Goal: Information Seeking & Learning: Check status

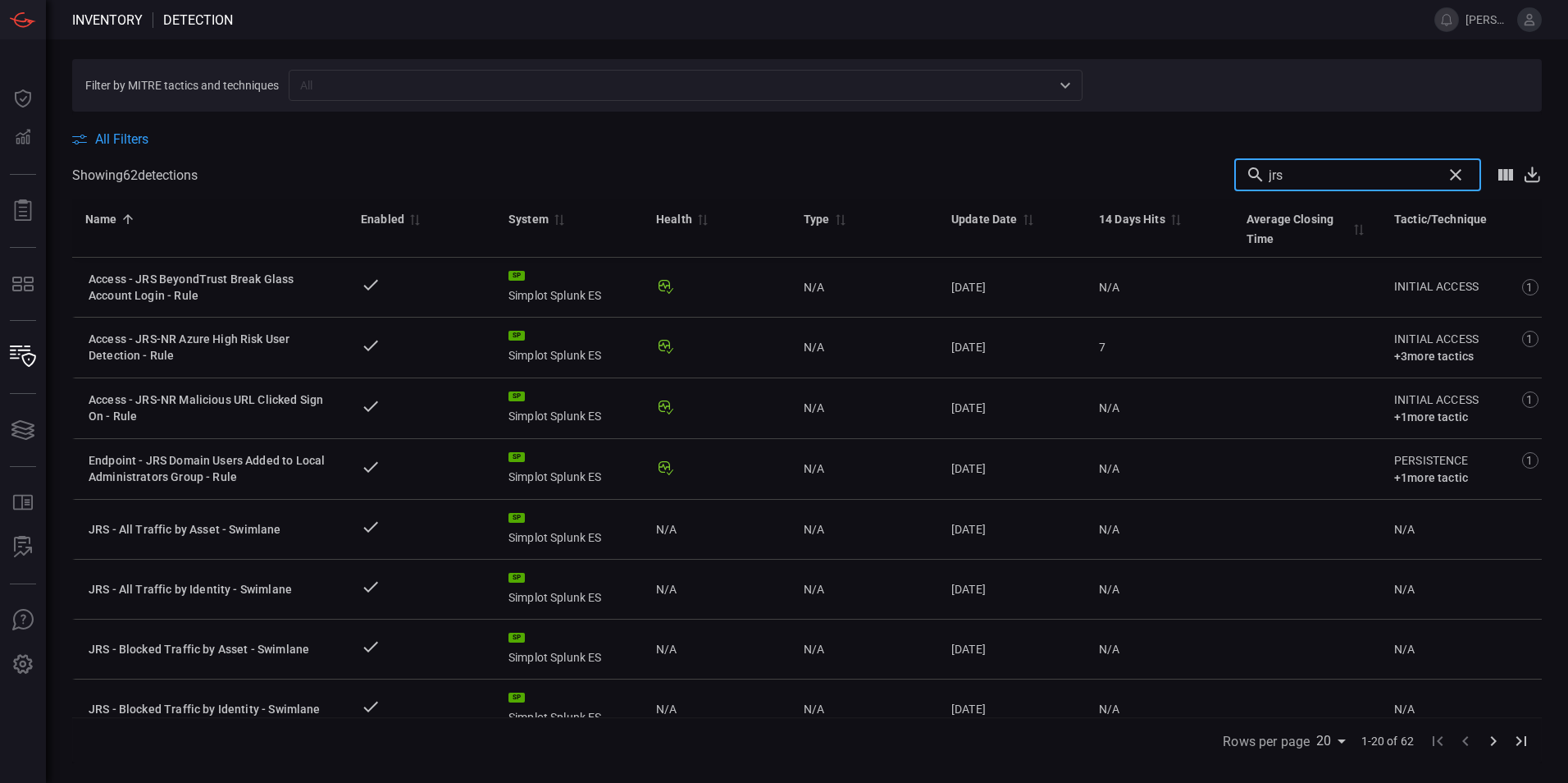
scroll to position [495, 0]
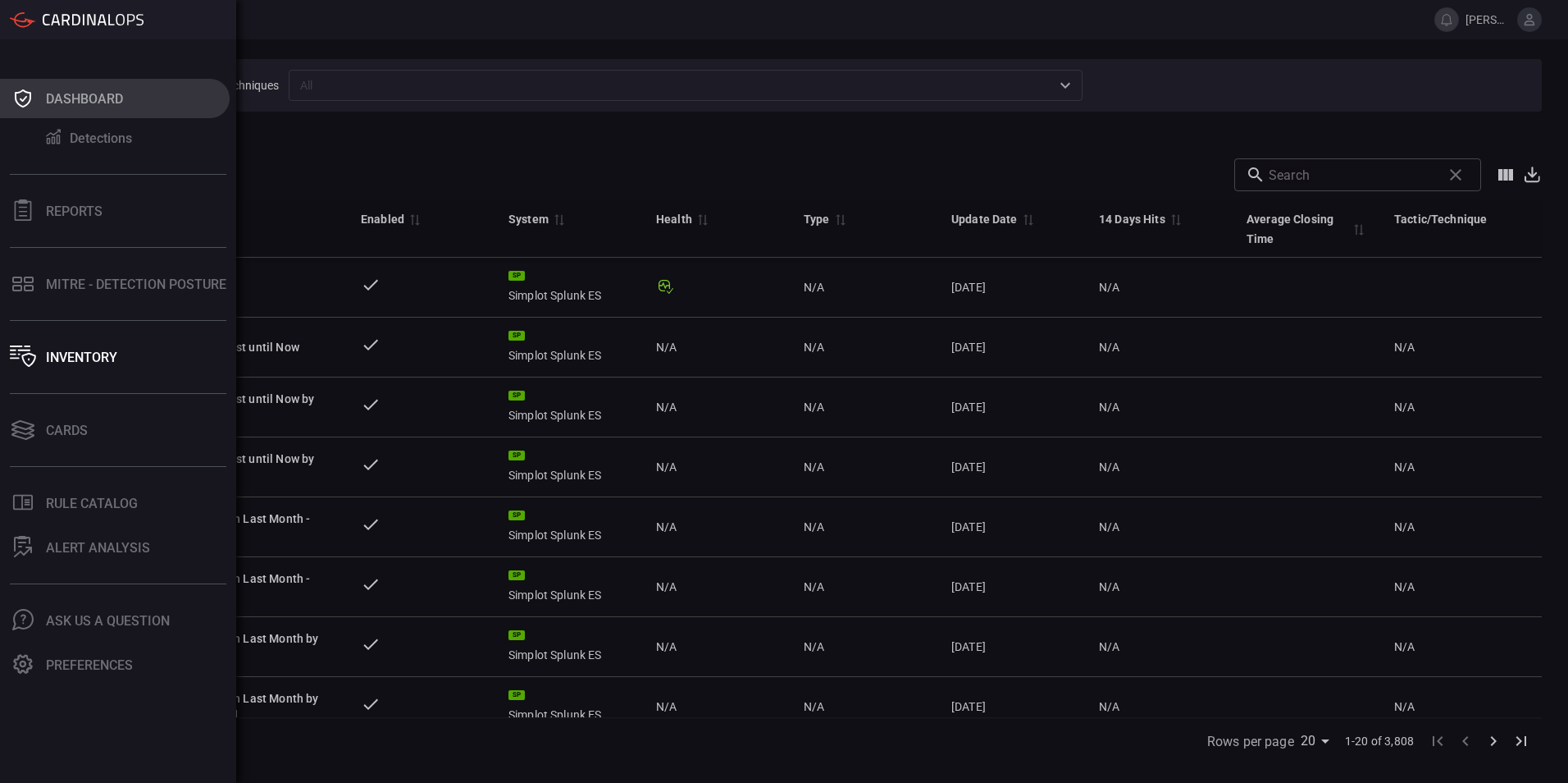
click at [88, 94] on div "Dashboard" at bounding box center [84, 99] width 77 height 15
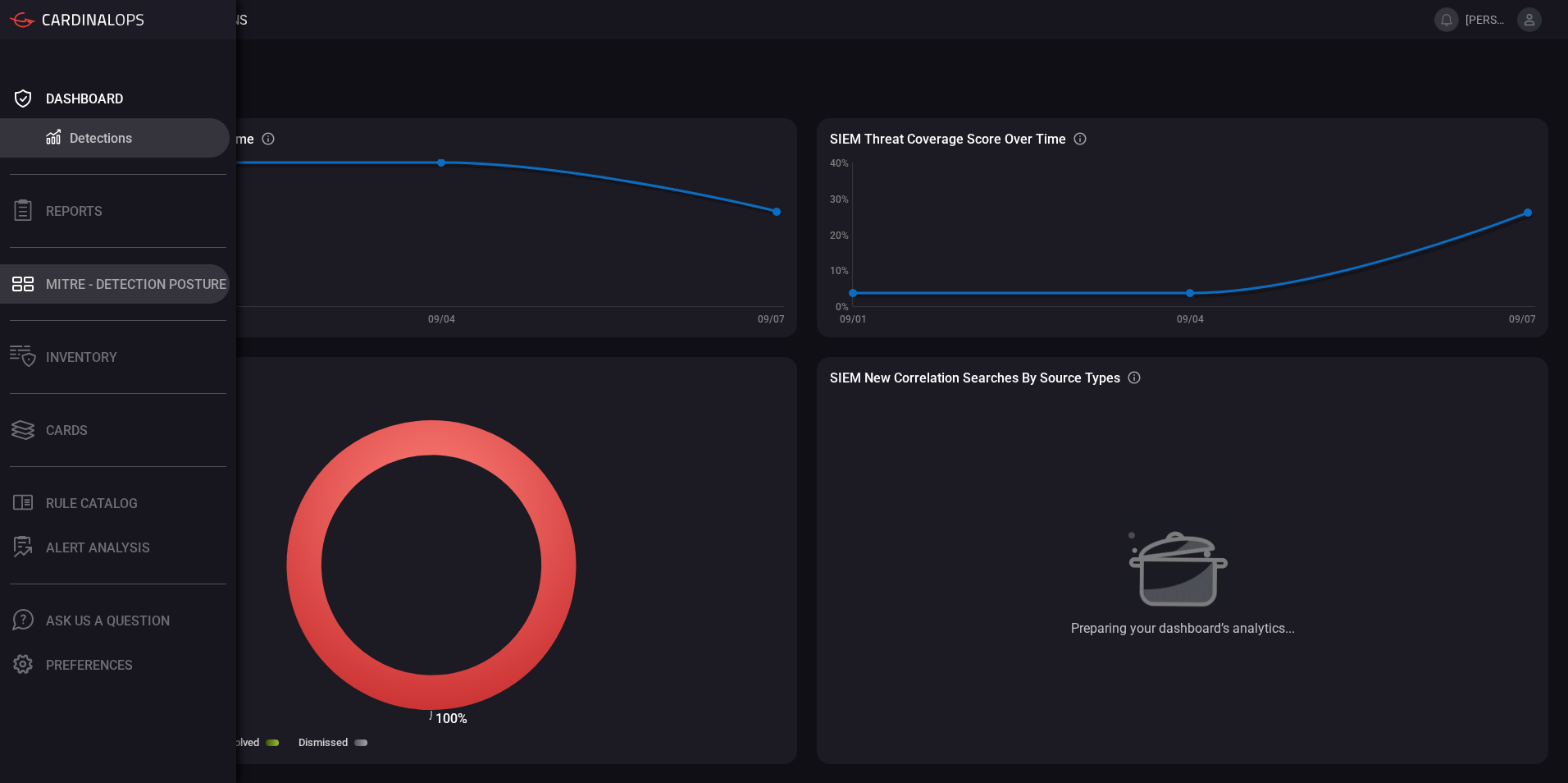
click at [110, 281] on div "MITRE - Detection Posture" at bounding box center [136, 284] width 180 height 15
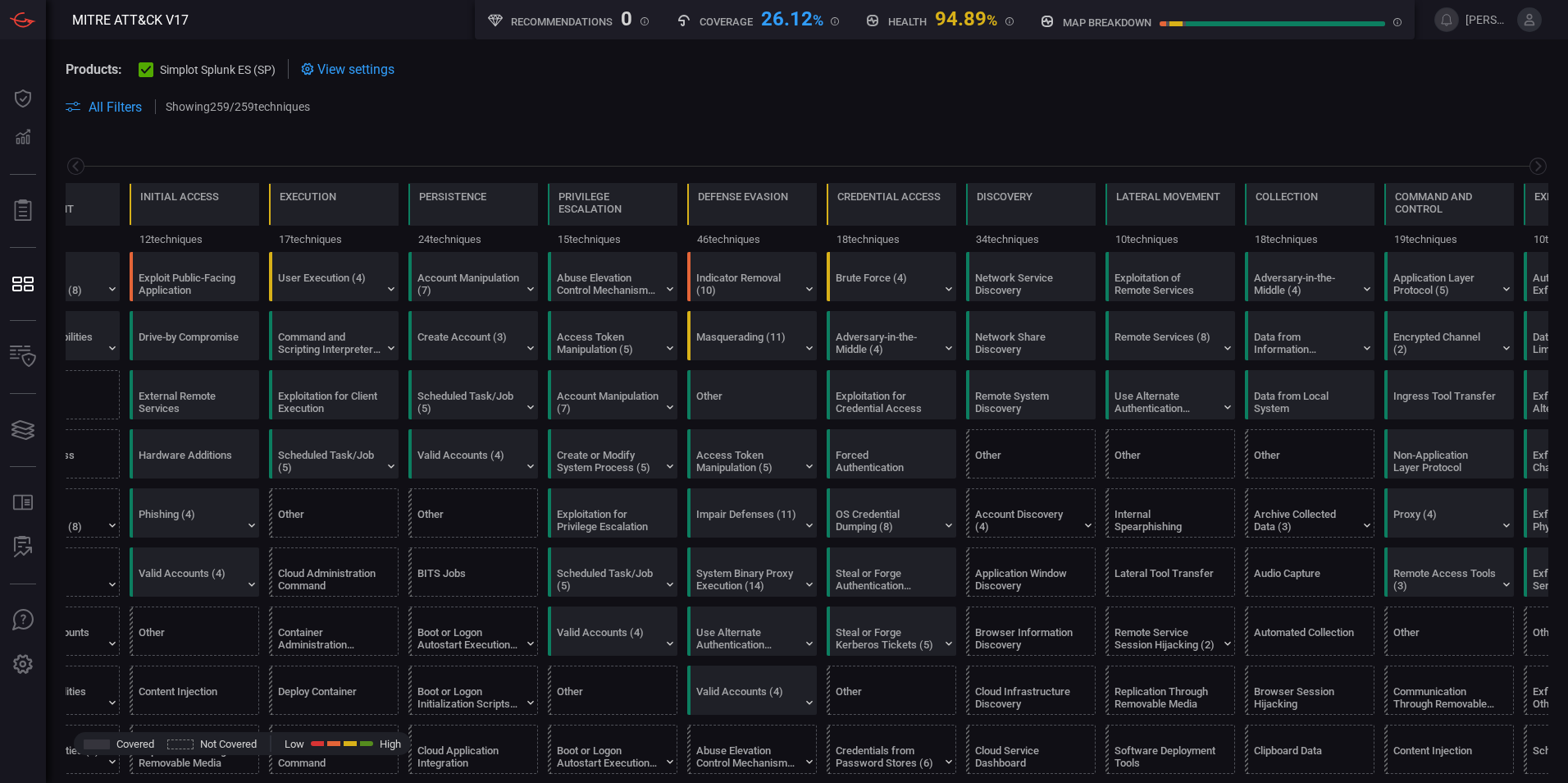
scroll to position [0, 215]
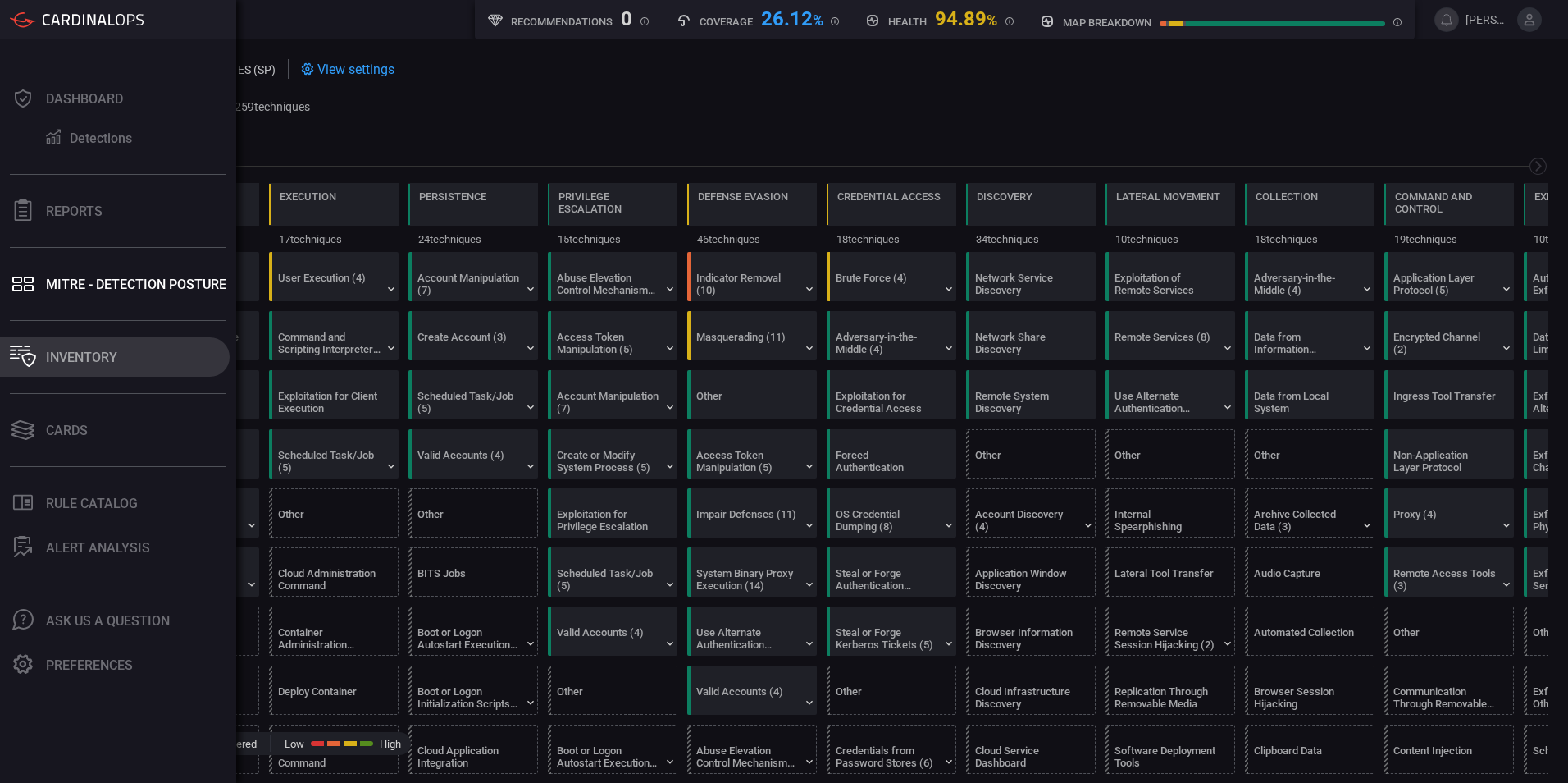
click at [76, 362] on div "Inventory" at bounding box center [82, 357] width 71 height 15
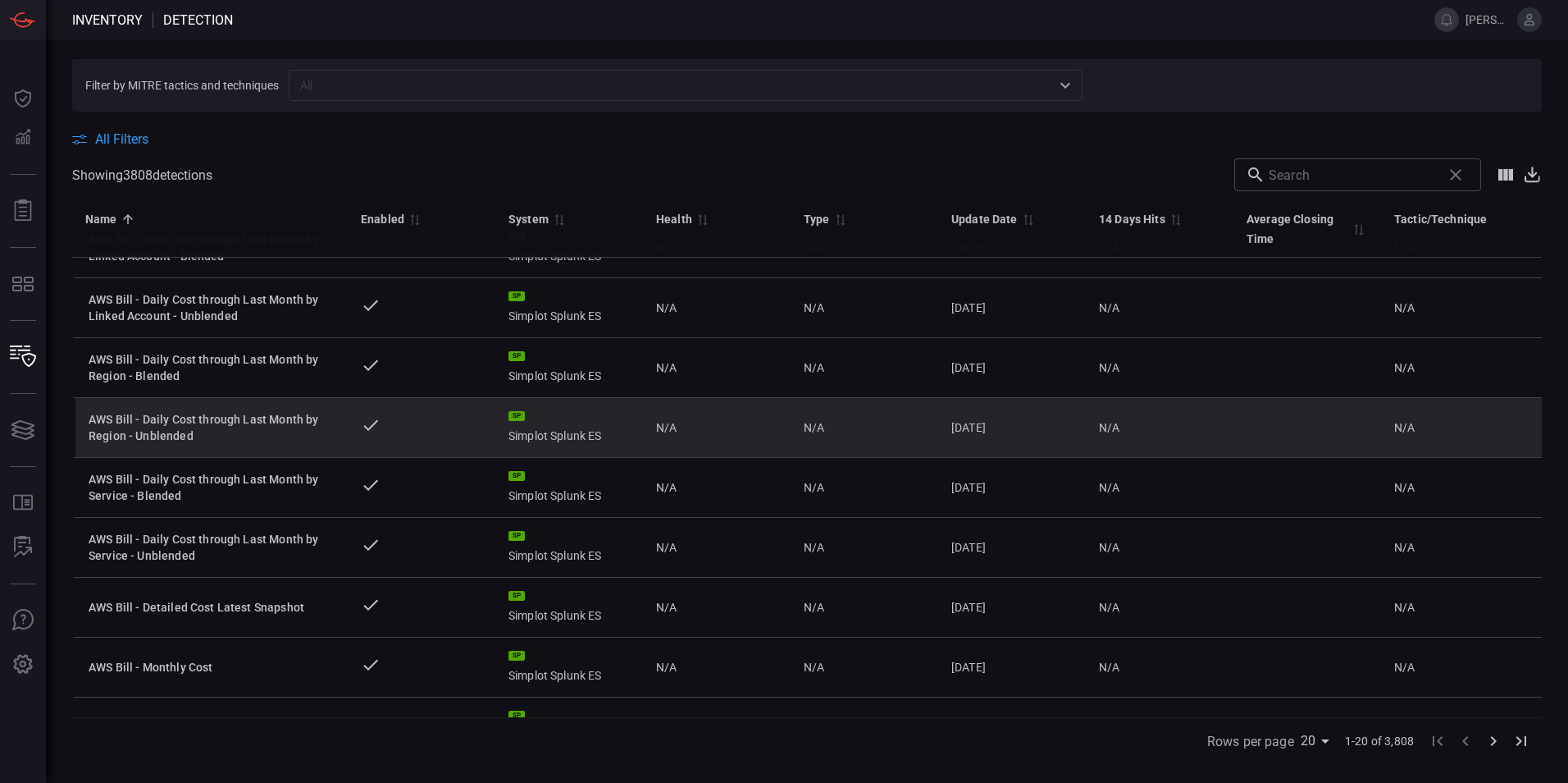
scroll to position [411, 0]
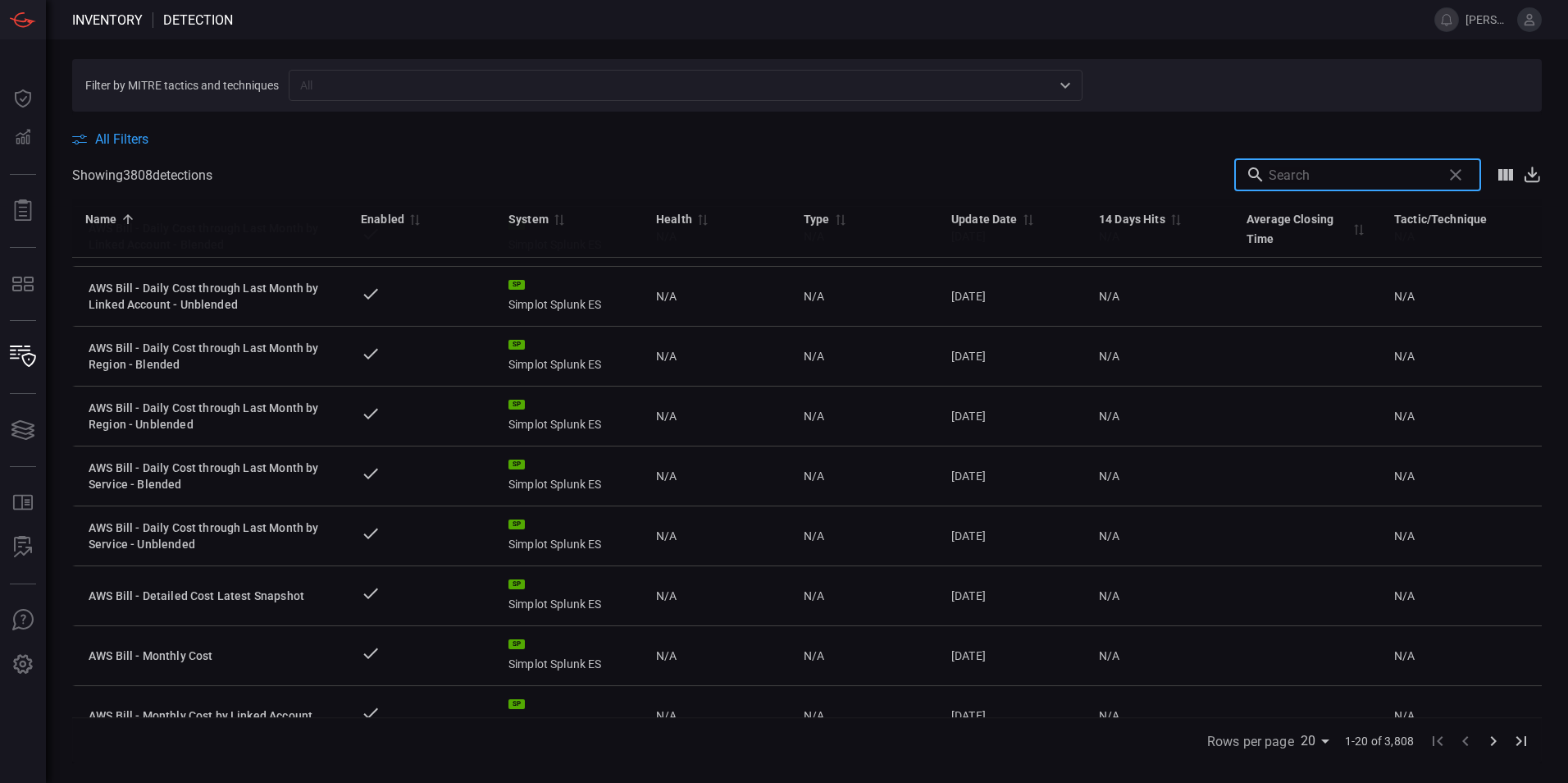
click at [1338, 182] on input "text" at bounding box center [1352, 174] width 167 height 33
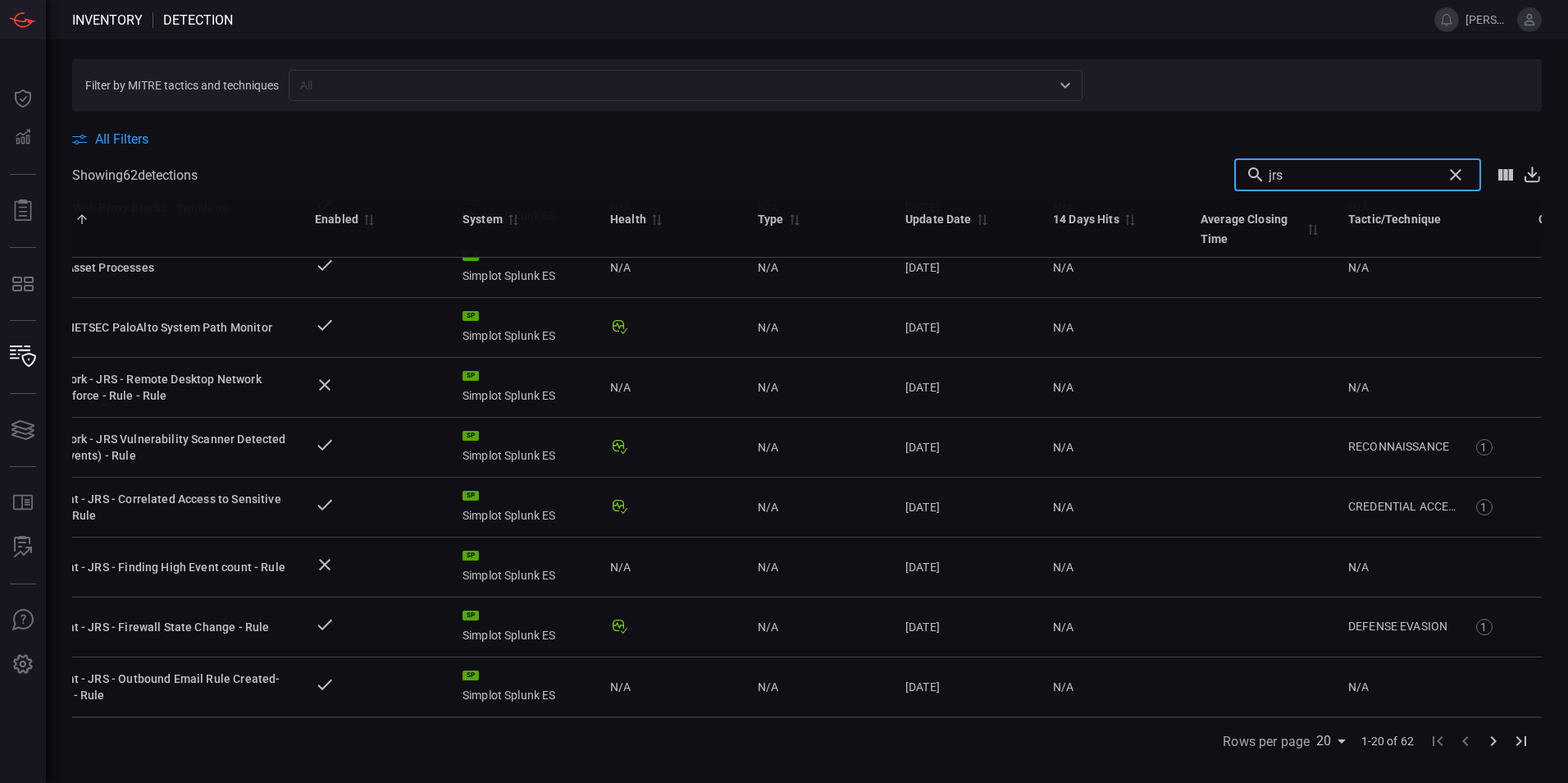
scroll to position [753, 0]
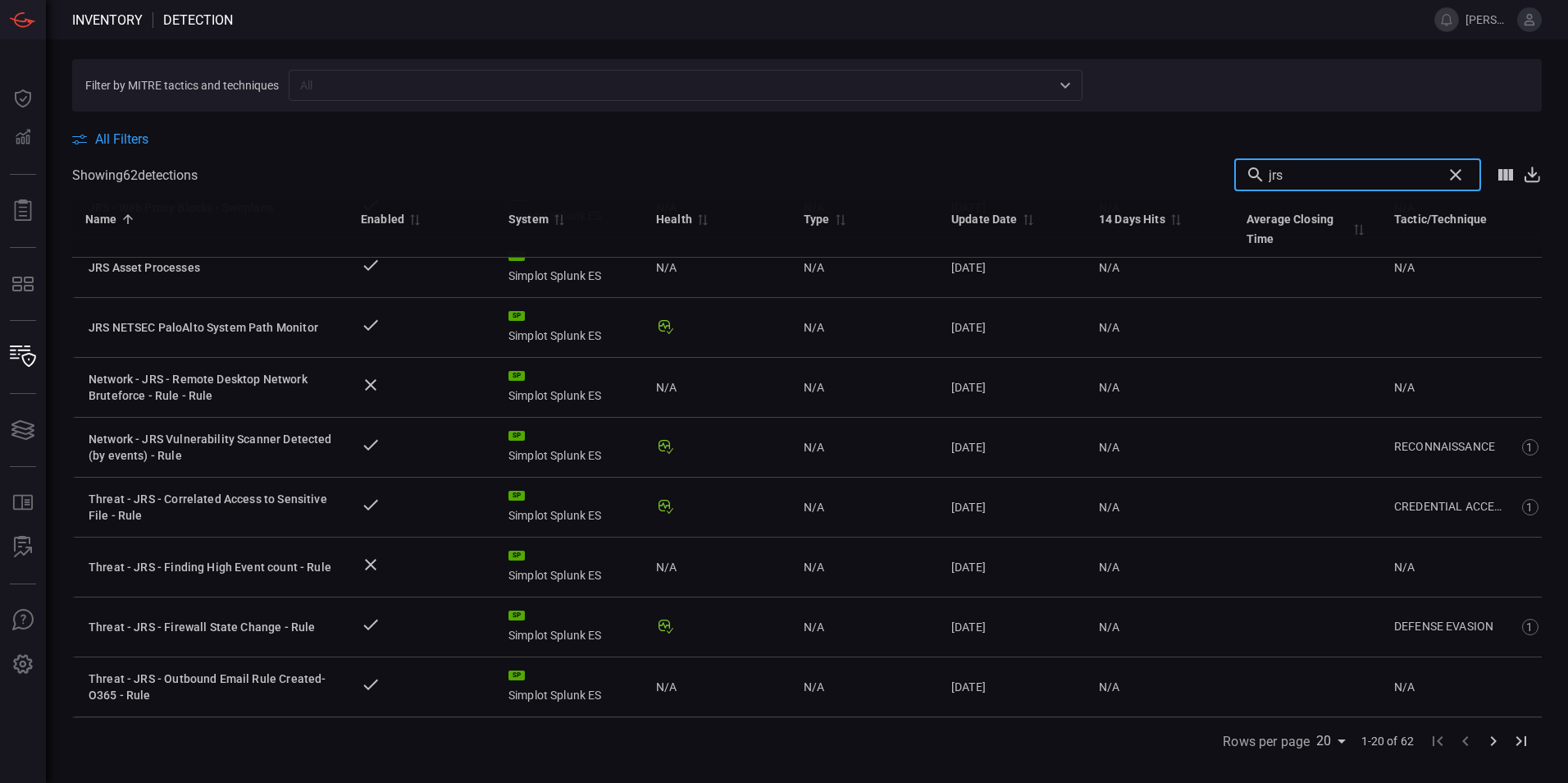
type input "jrs"
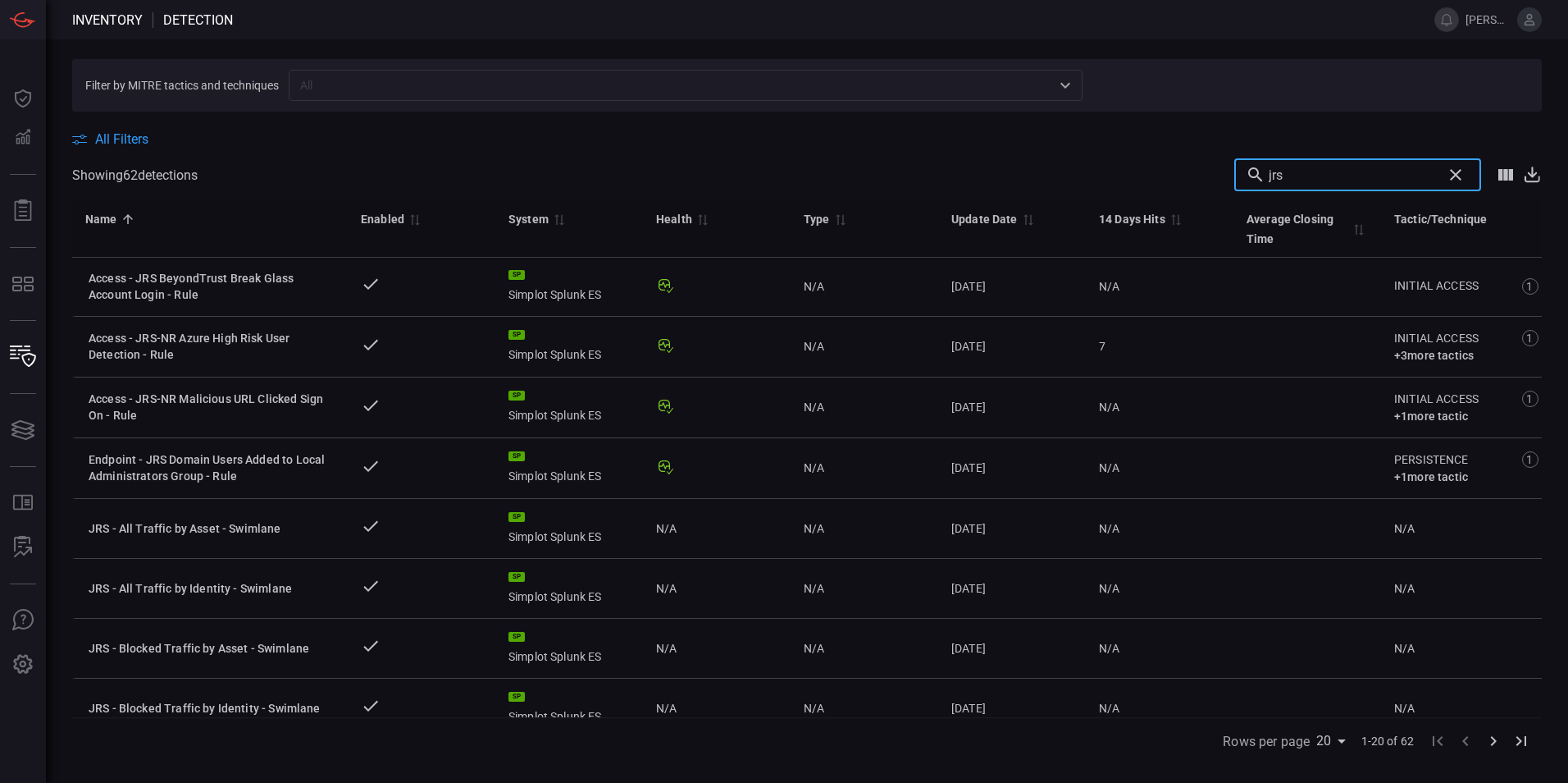
scroll to position [0, 0]
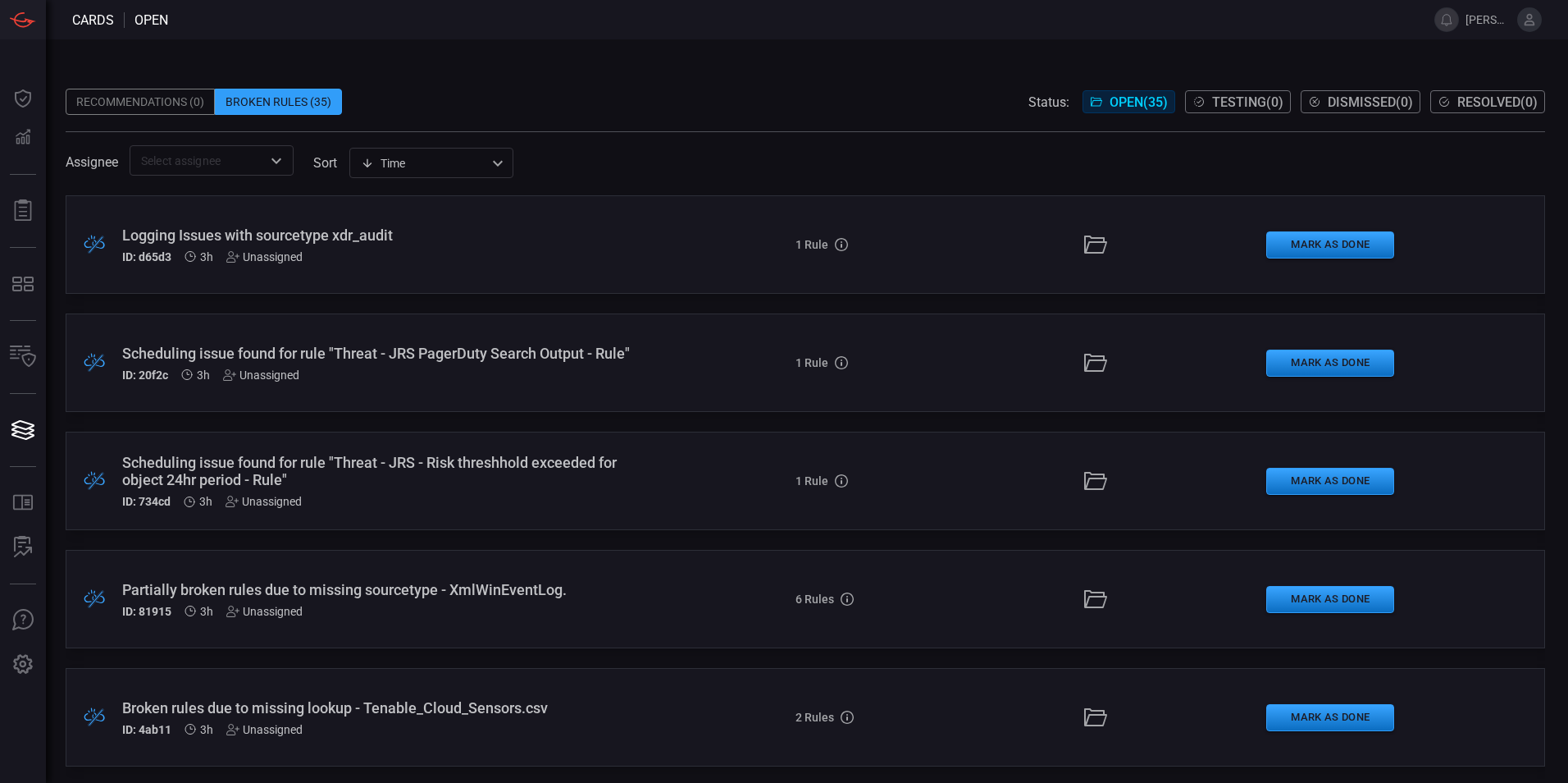
click at [403, 352] on div "Scheduling issue found for rule "Threat - JRS PagerDuty Search Output - Rule"" at bounding box center [381, 353] width 518 height 17
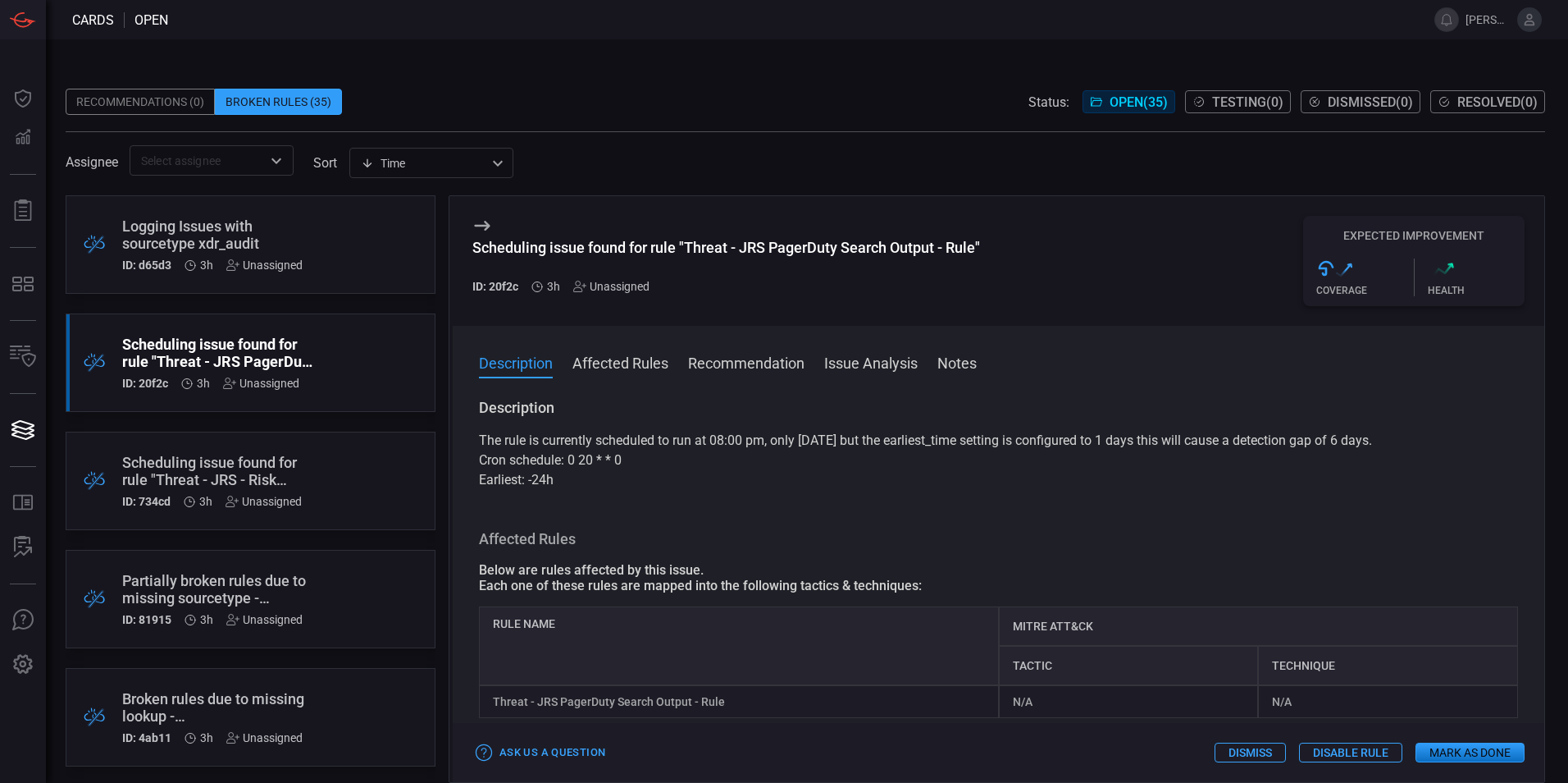
click at [228, 223] on div "Logging Issues with sourcetype xdr_audit" at bounding box center [219, 235] width 195 height 35
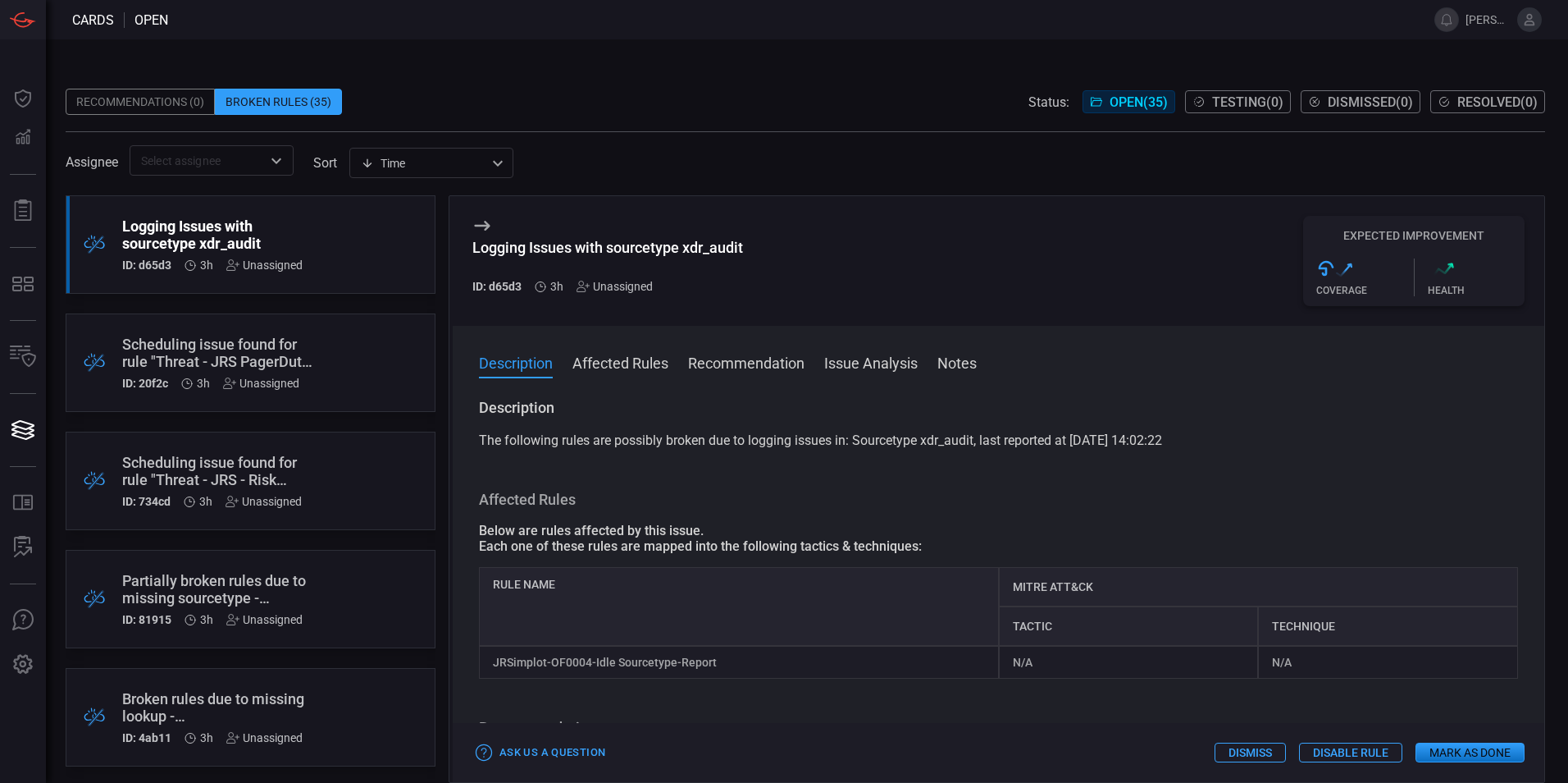
click at [902, 365] on button "Issue Analysis" at bounding box center [871, 361] width 93 height 20
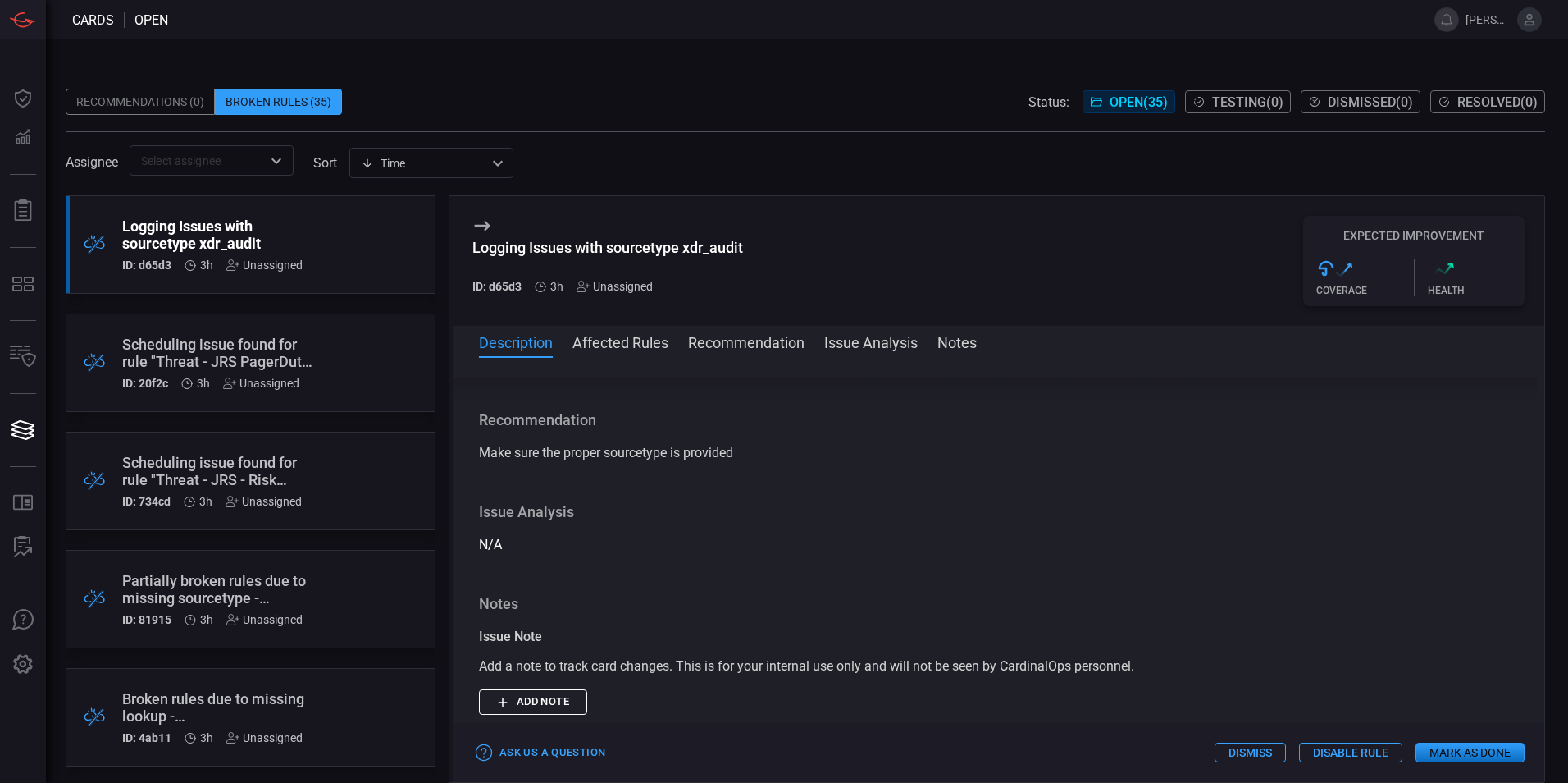
scroll to position [395, 0]
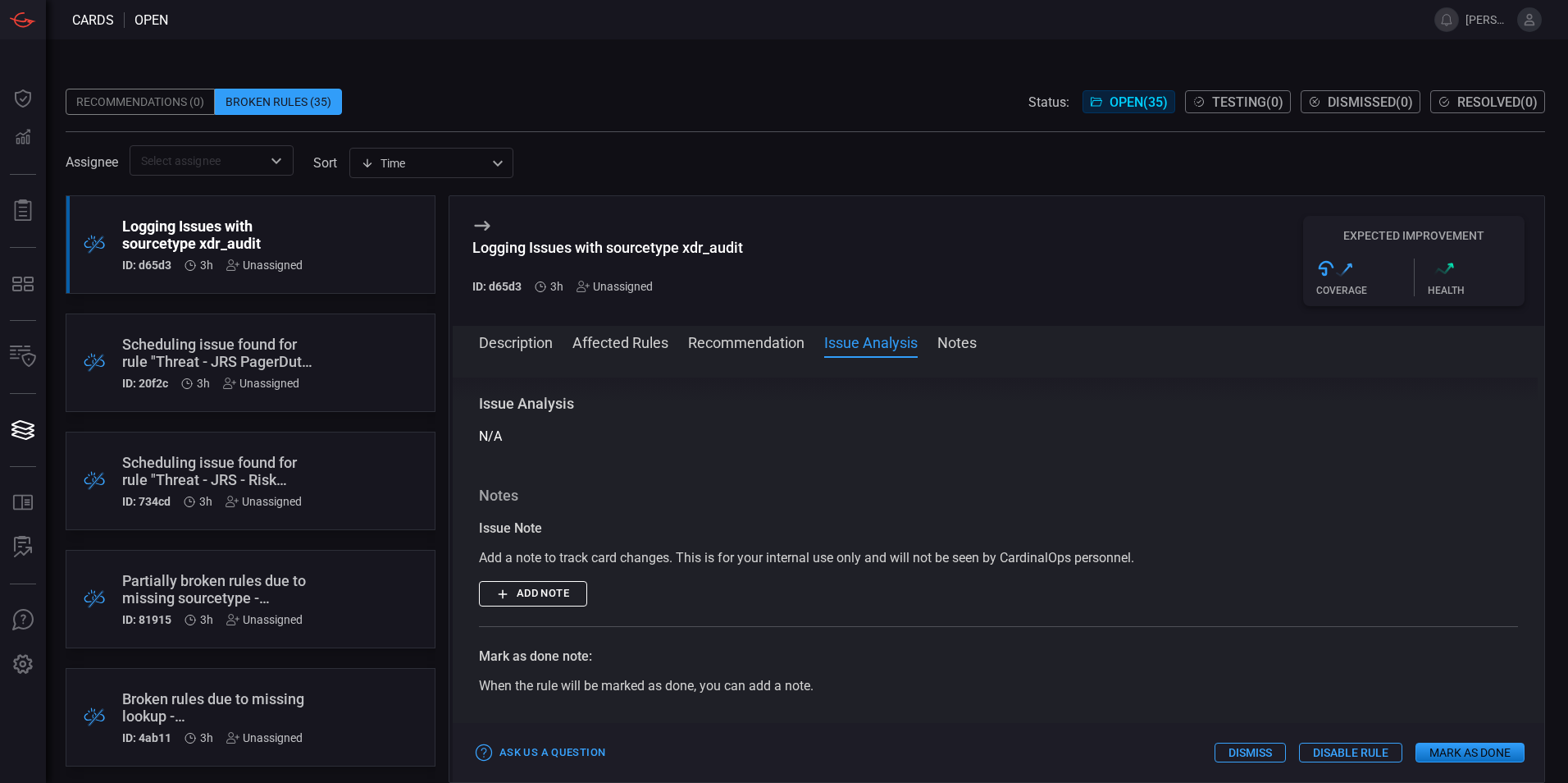
click at [527, 343] on button "Description" at bounding box center [516, 341] width 74 height 20
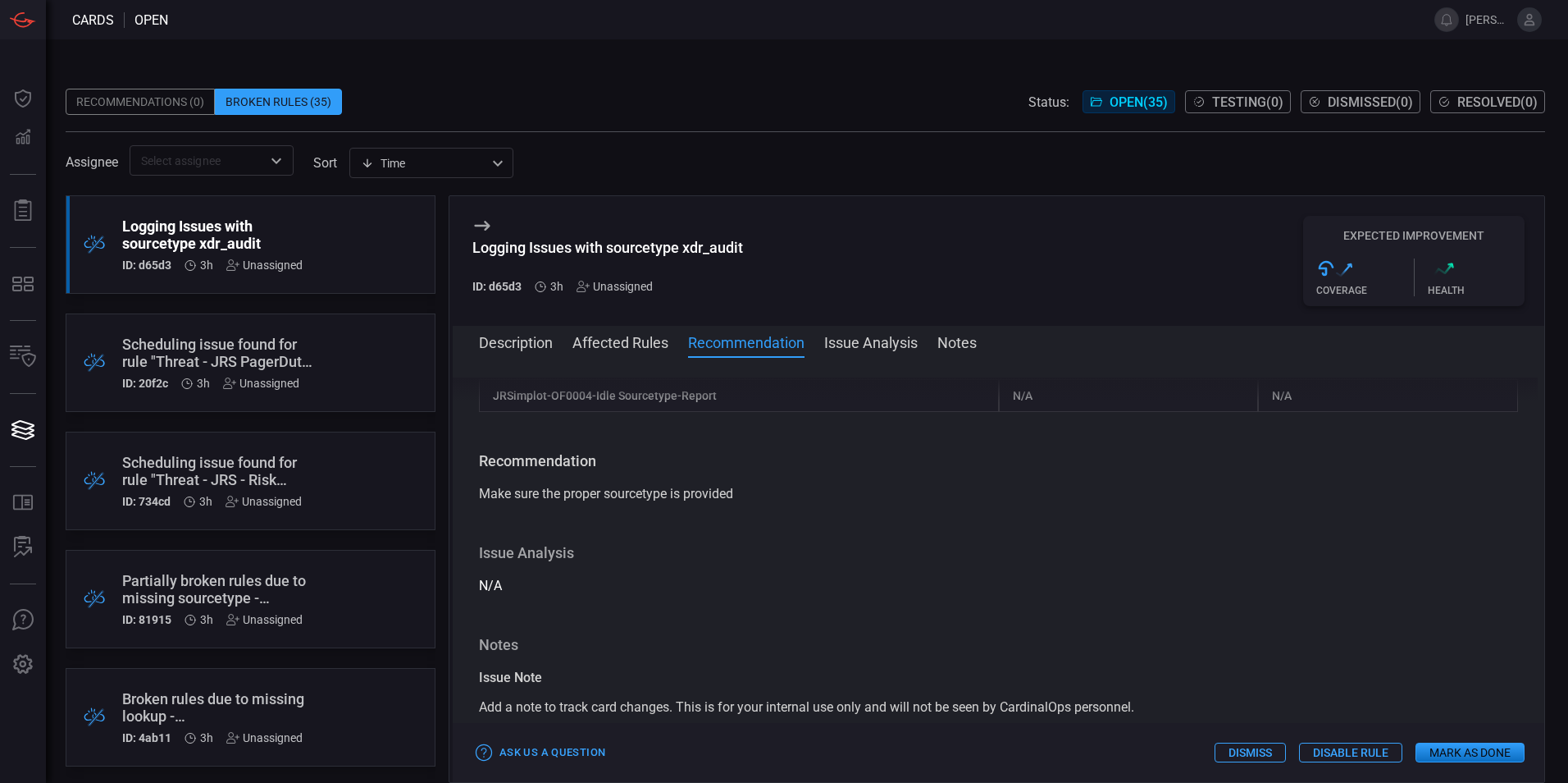
scroll to position [82, 0]
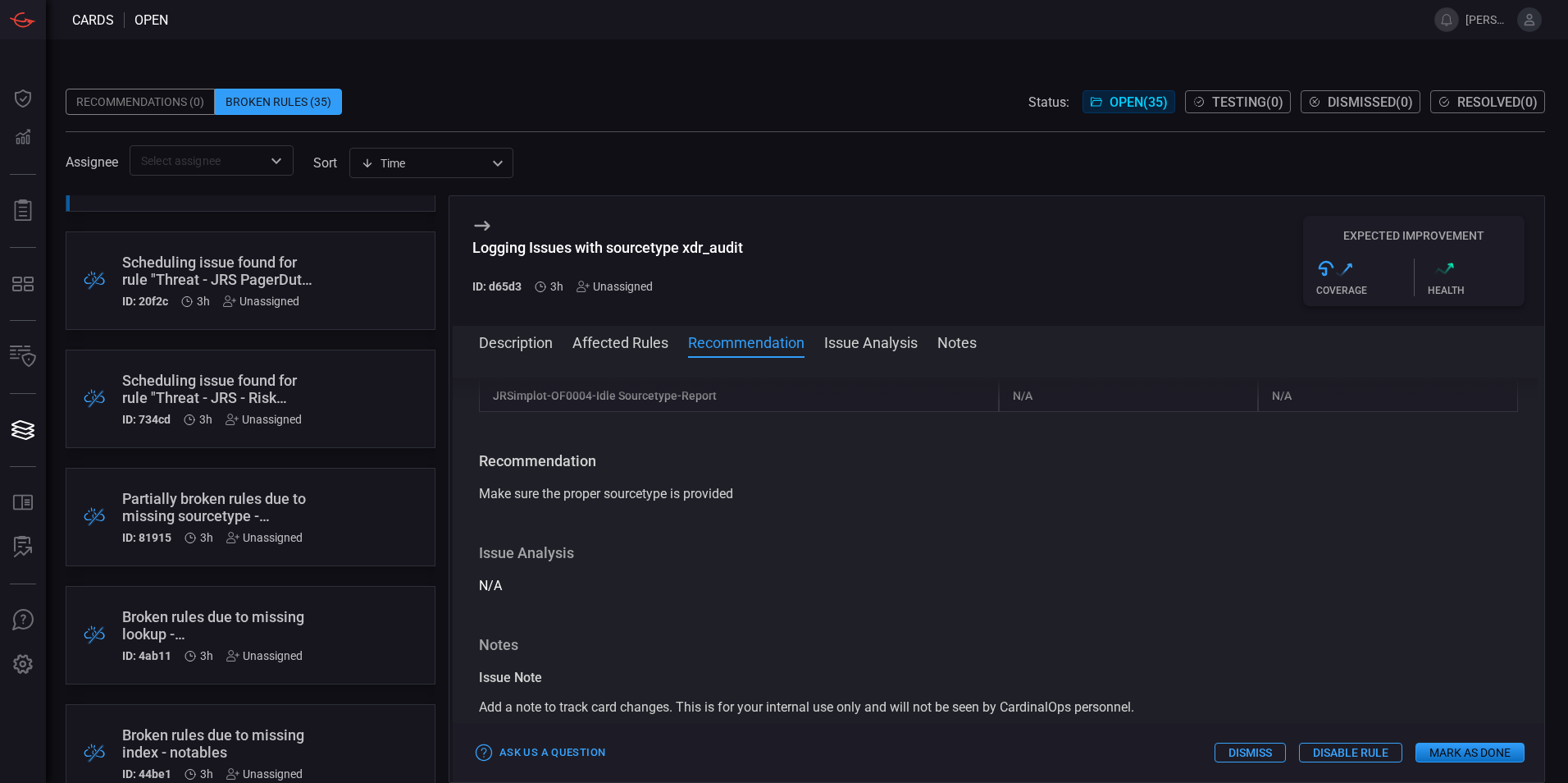
click at [301, 507] on div "Partially broken rules due to missing sourcetype - XmlWinEventLog." at bounding box center [219, 507] width 195 height 35
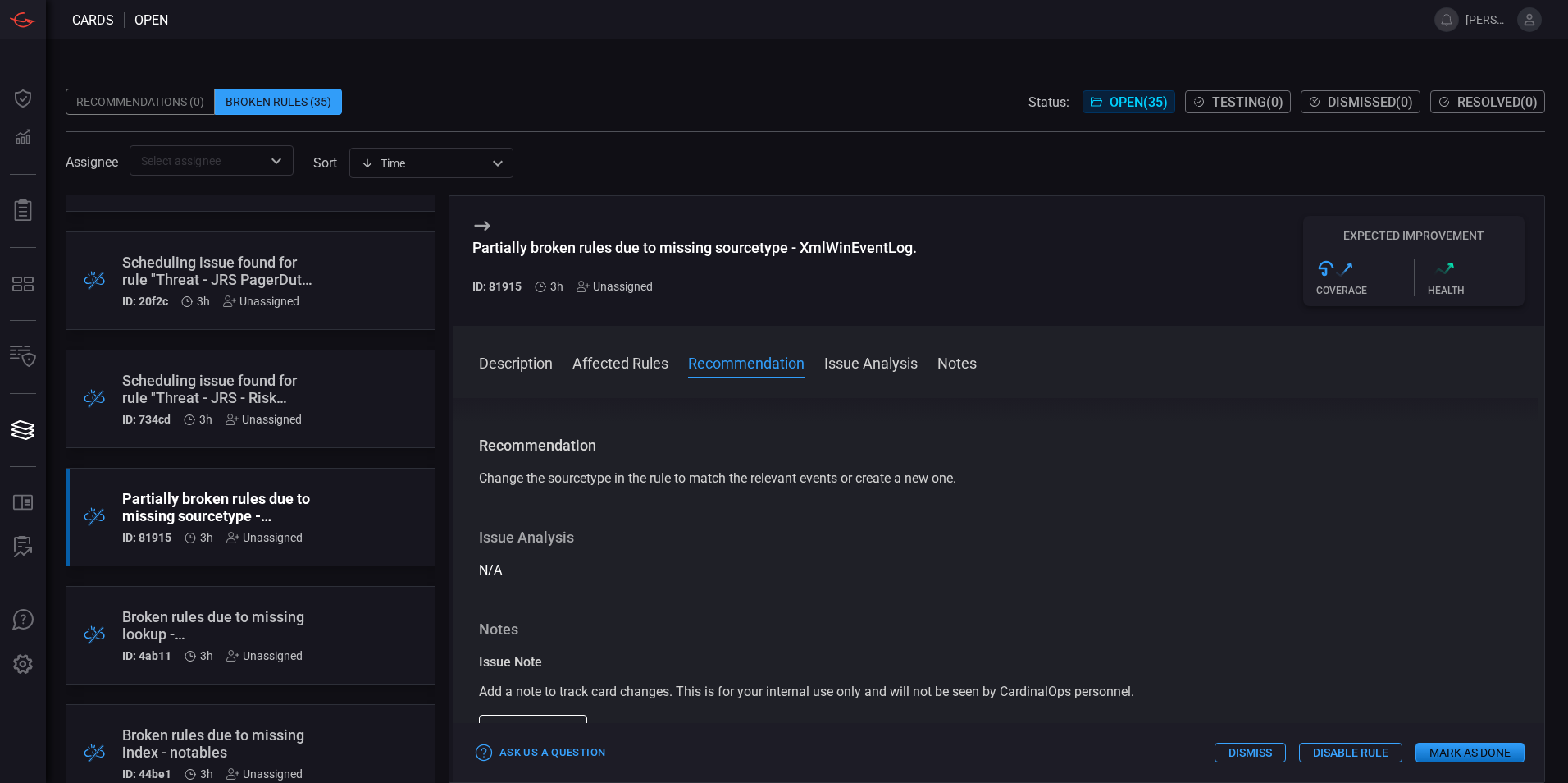
scroll to position [492, 0]
